Goal: Check status: Check status

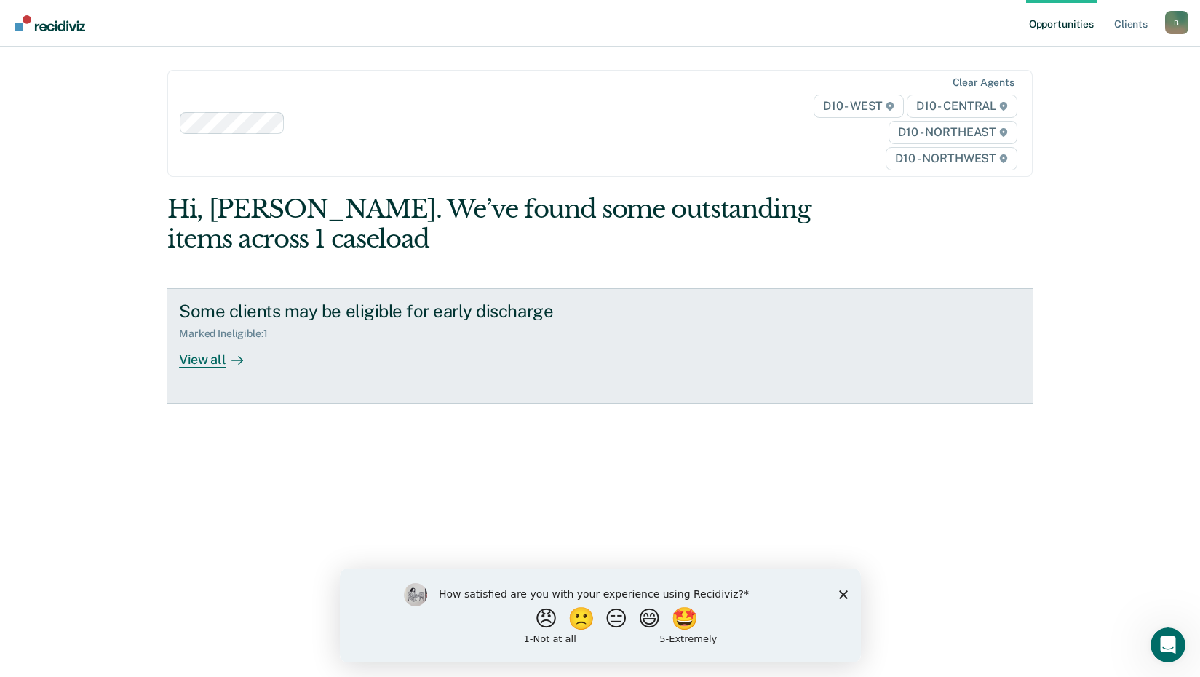
click at [216, 358] on div "View all" at bounding box center [219, 354] width 81 height 28
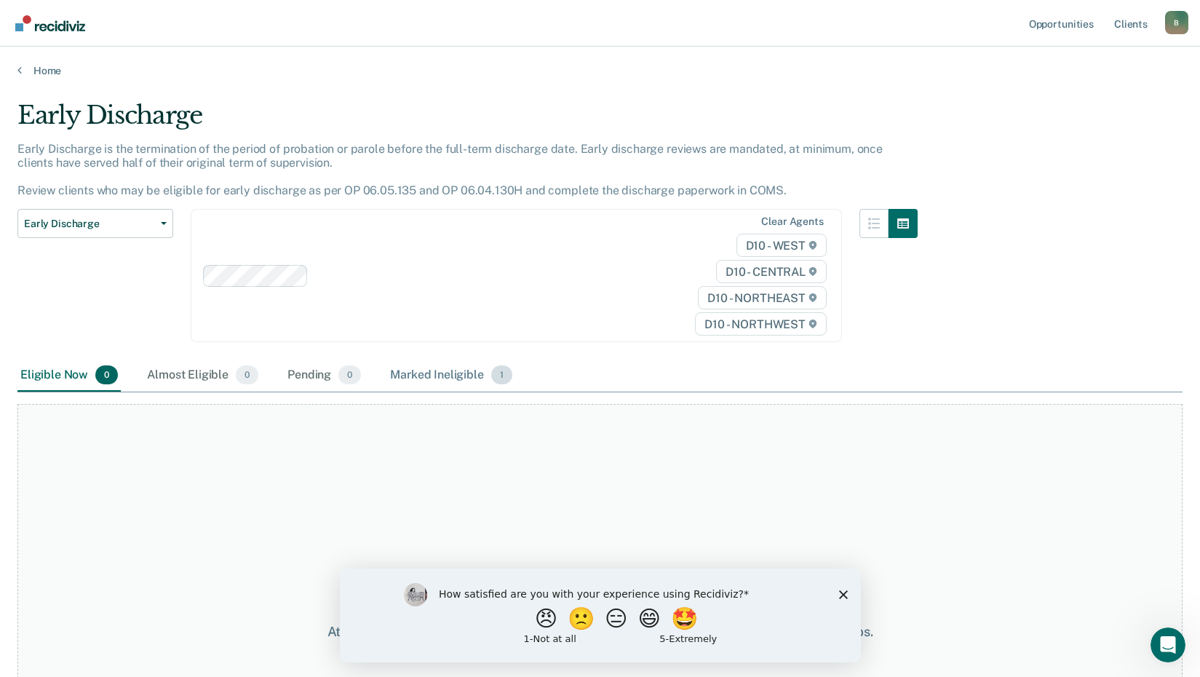
click at [422, 374] on div "Marked Ineligible 1" at bounding box center [451, 375] width 128 height 32
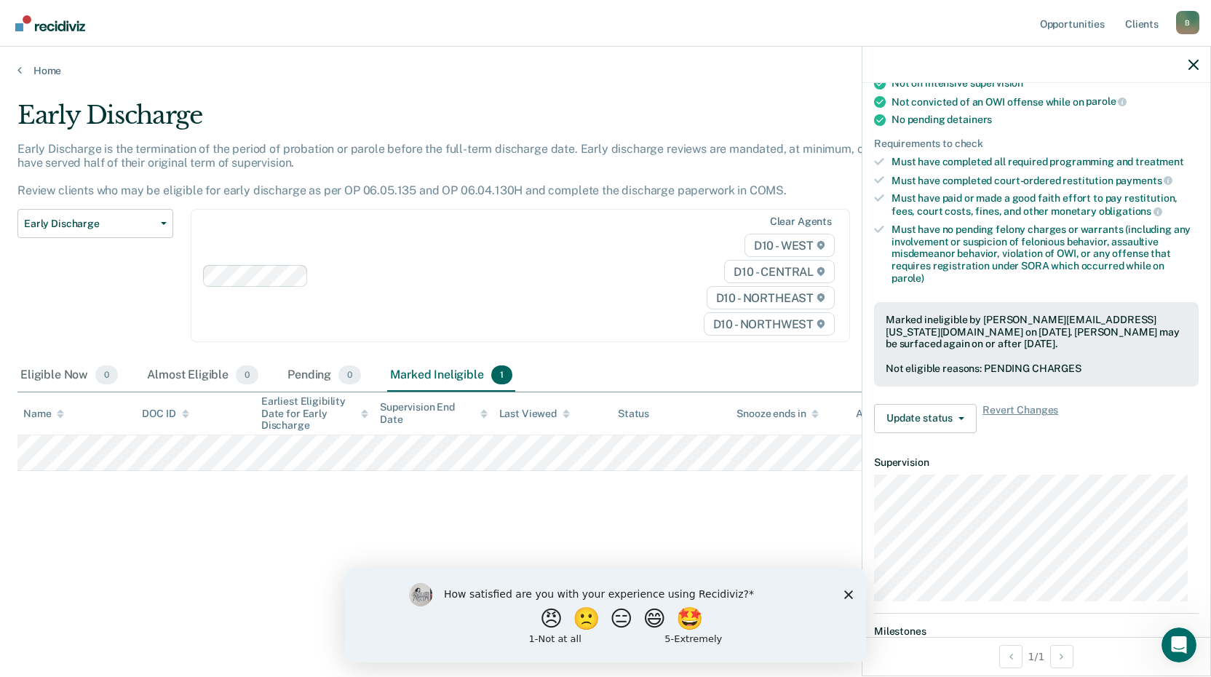
scroll to position [421, 0]
